Goal: Transaction & Acquisition: Purchase product/service

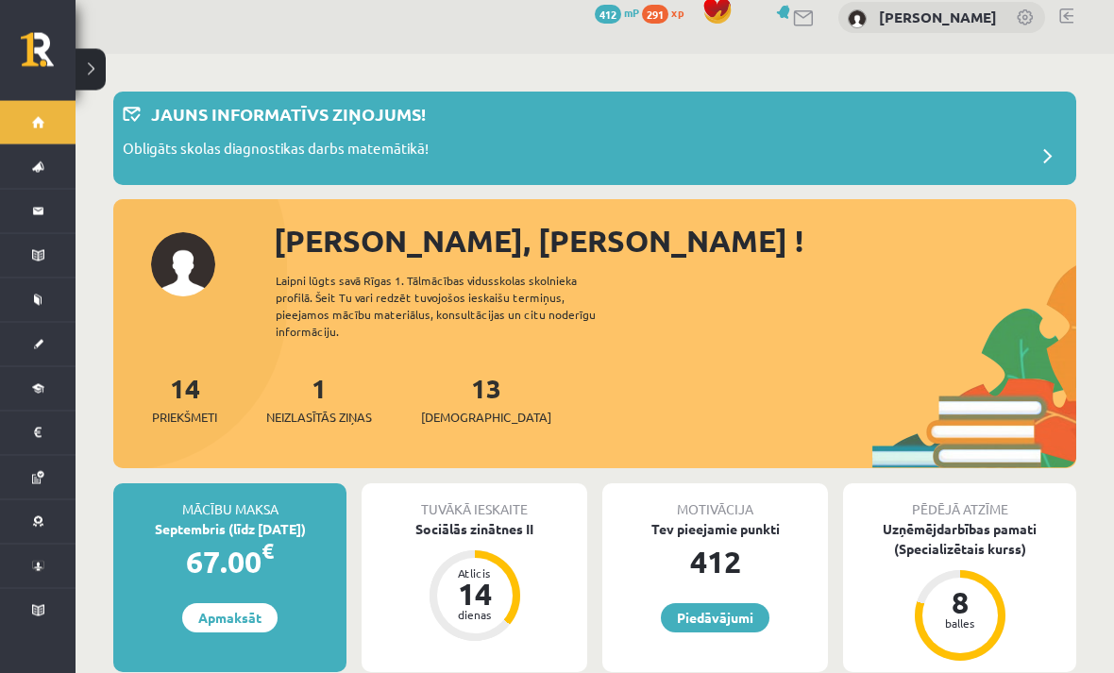
click at [105, 82] on button at bounding box center [91, 70] width 30 height 42
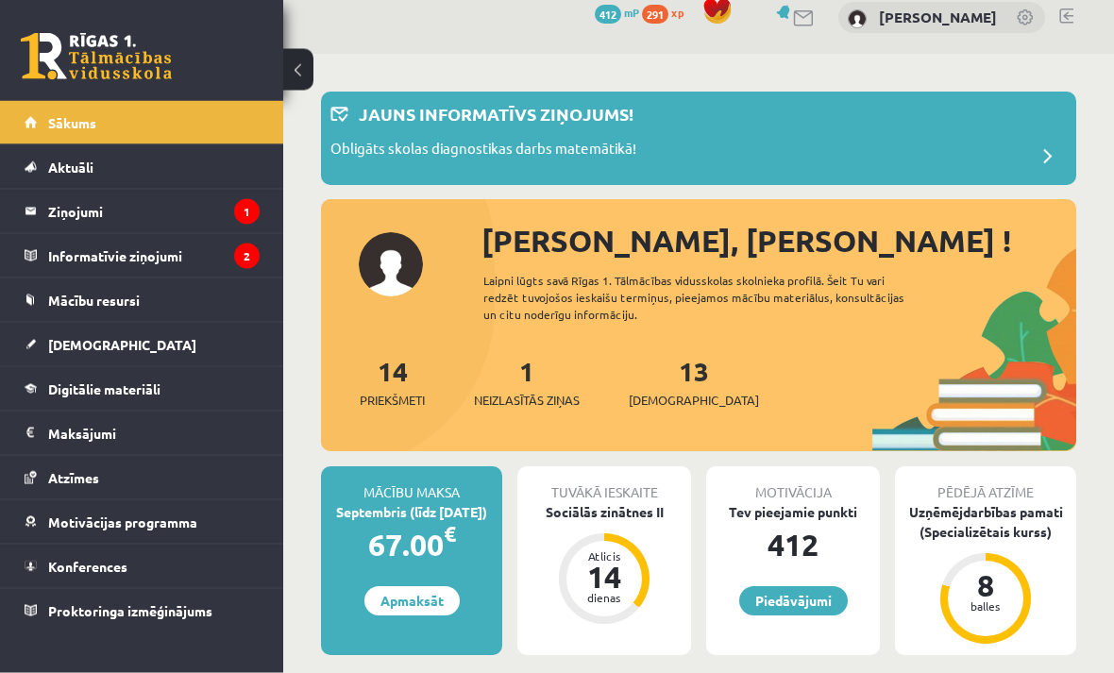
scroll to position [19, 0]
click at [234, 207] on icon "1" at bounding box center [246, 211] width 25 height 25
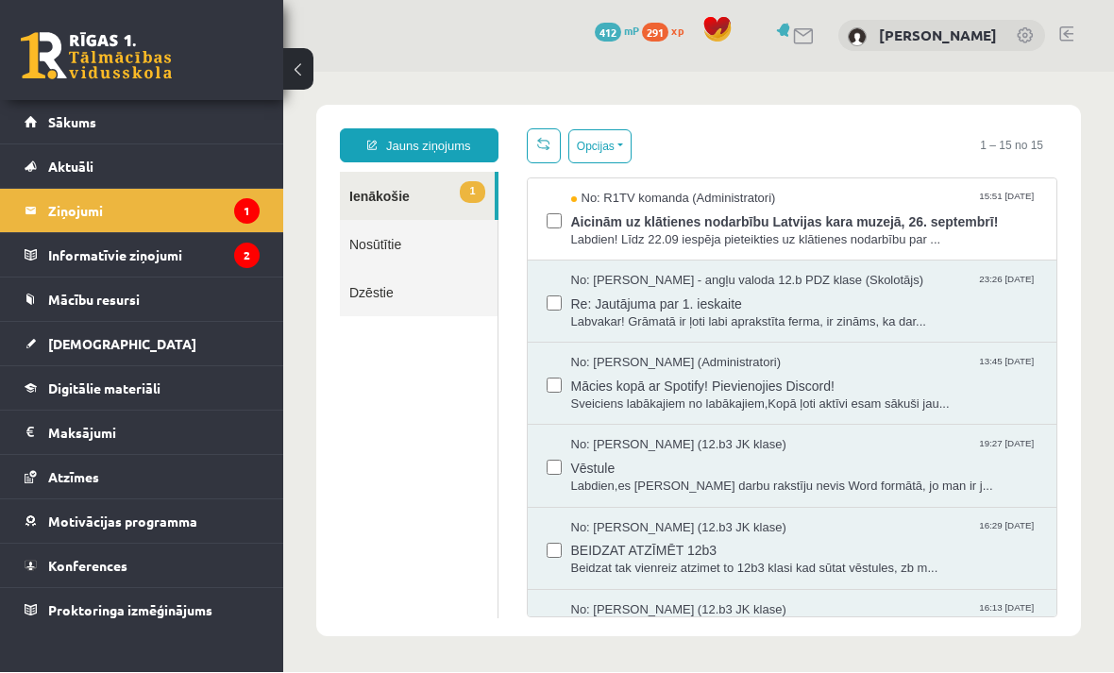
click at [116, 252] on legend "Informatīvie ziņojumi 2" at bounding box center [153, 255] width 211 height 43
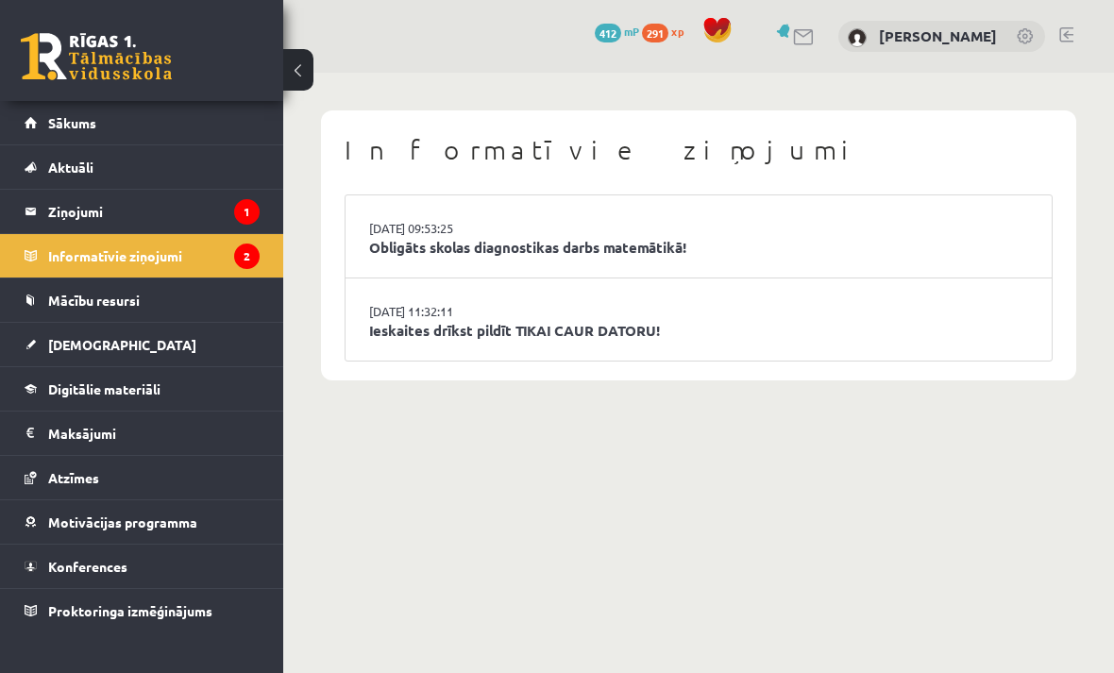
click at [961, 307] on li "15.09.2025 11:32:11 Ieskaites drīkst pildīt TIKAI CAUR DATORU!" at bounding box center [699, 320] width 706 height 82
click at [925, 325] on link "Ieskaites drīkst pildīt TIKAI CAUR DATORU!" at bounding box center [698, 331] width 659 height 22
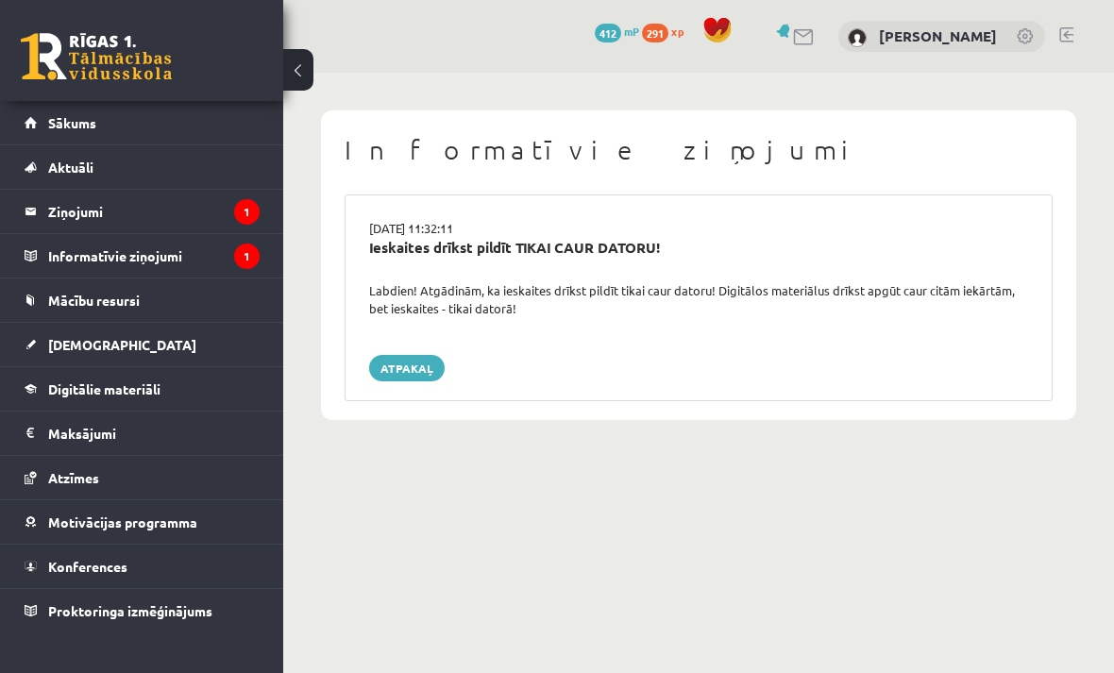
click at [110, 202] on legend "Ziņojumi 1" at bounding box center [153, 211] width 211 height 43
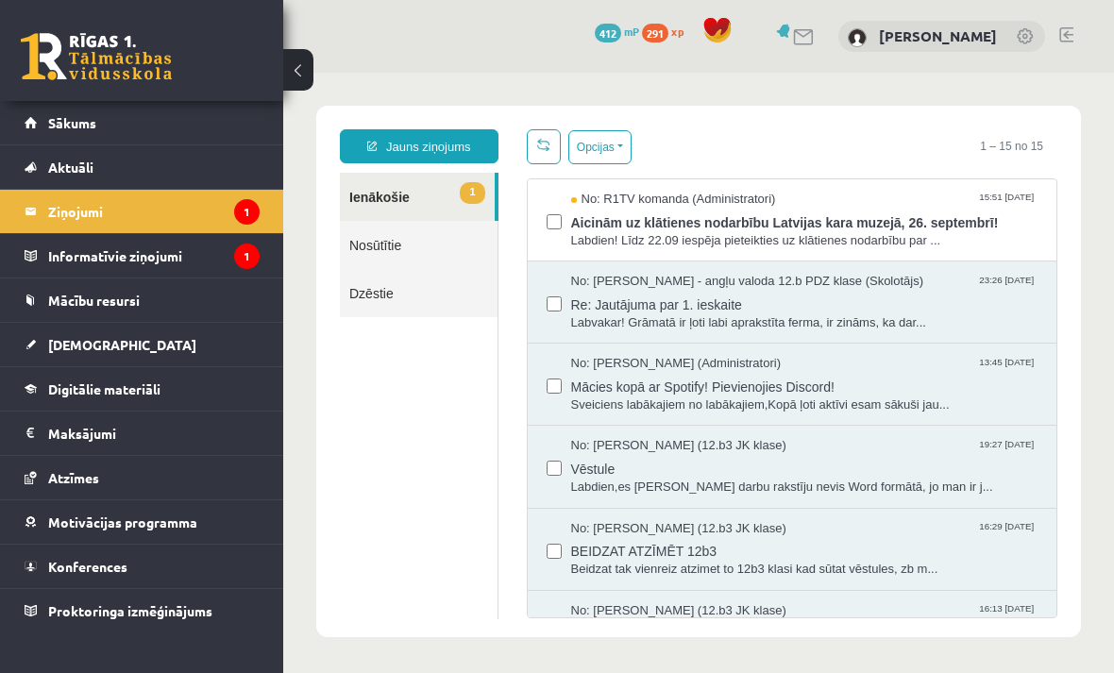
click at [63, 105] on link "Sākums" at bounding box center [142, 122] width 235 height 43
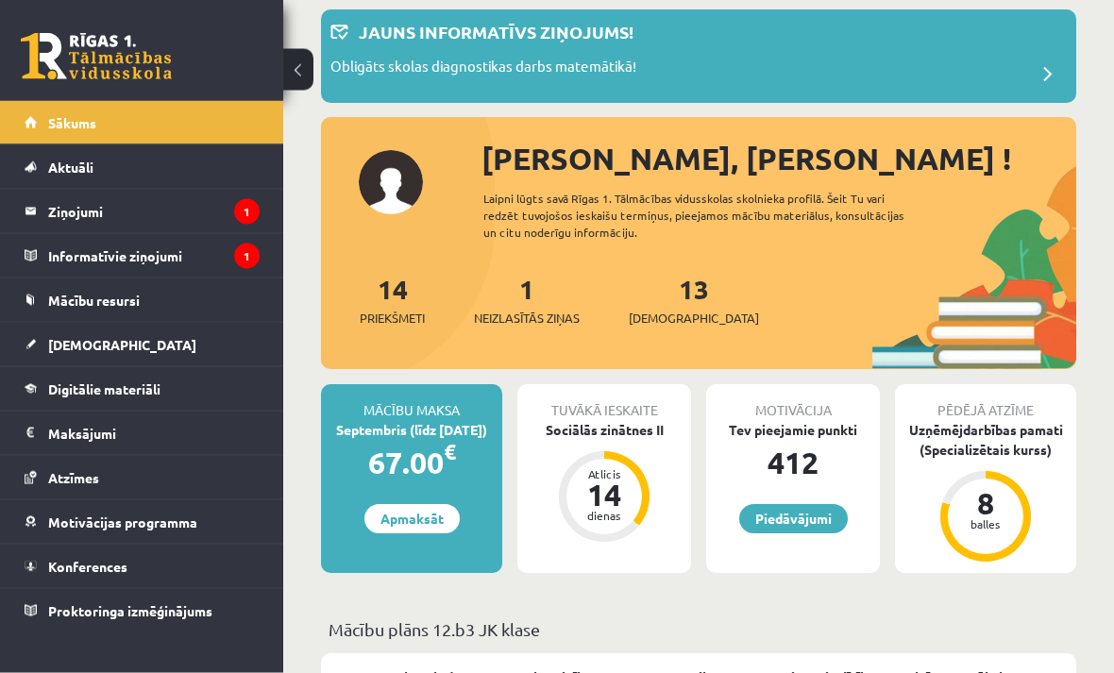
scroll to position [101, 0]
click at [435, 548] on div "Mācību maksa Septembris (līdz [DATE]) 67.00 € Apmaksāt" at bounding box center [411, 478] width 181 height 189
click at [443, 521] on link "Apmaksāt" at bounding box center [411, 518] width 95 height 29
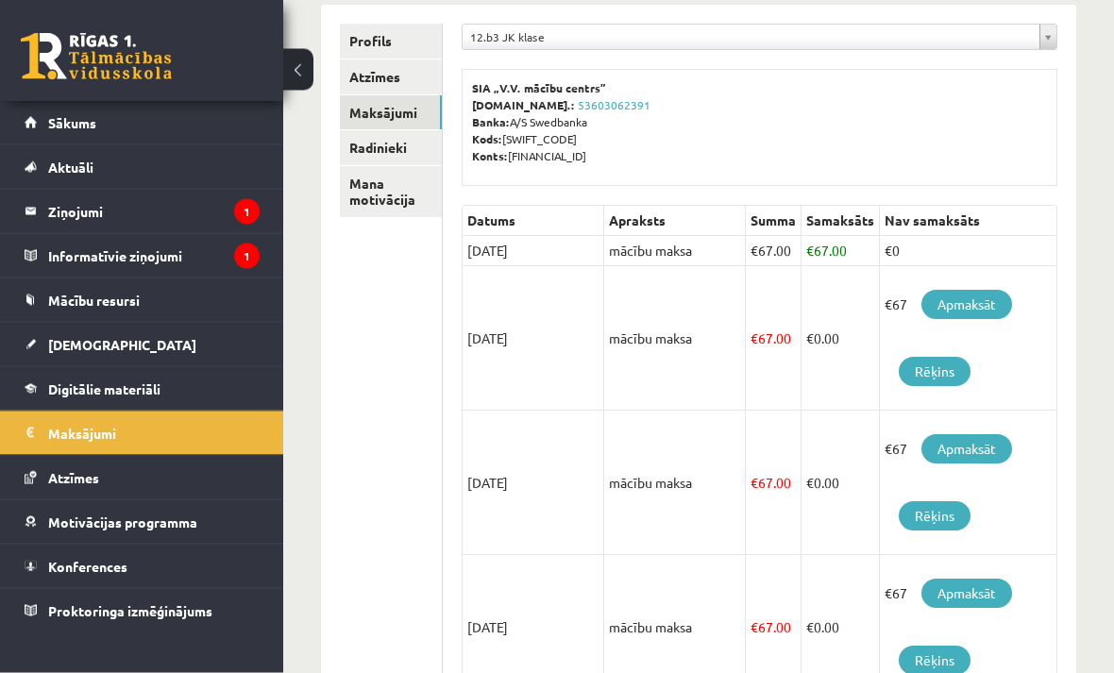
scroll to position [246, 0]
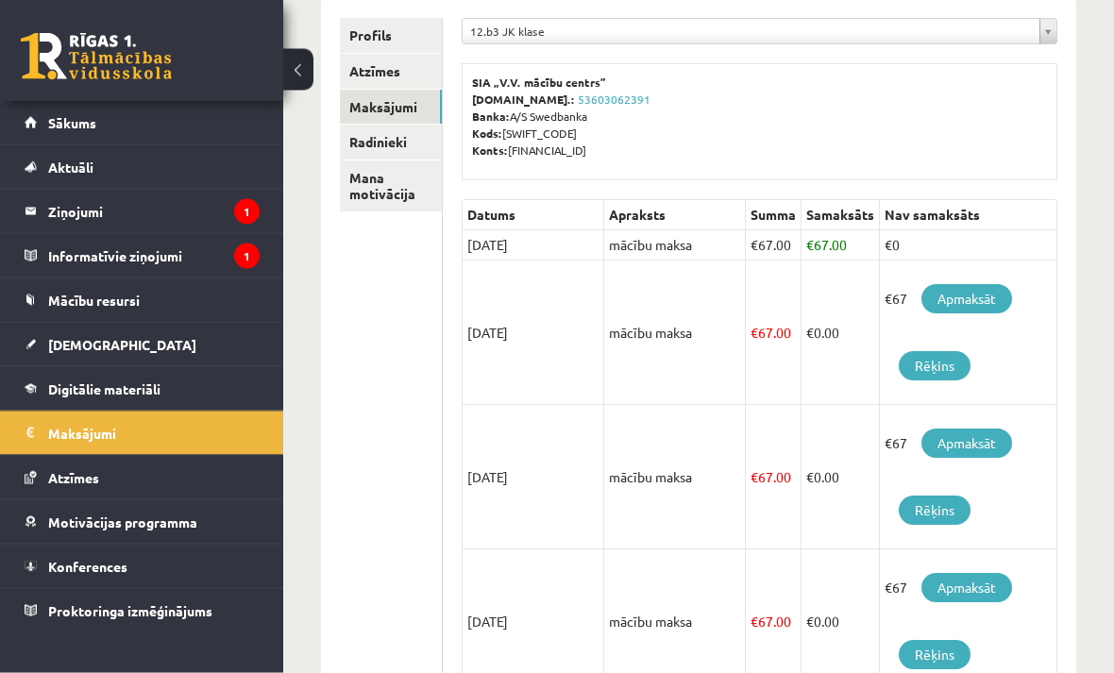
click at [1012, 255] on td "€0" at bounding box center [968, 246] width 178 height 30
click at [1008, 290] on link "Apmaksāt" at bounding box center [967, 299] width 91 height 29
